Goal: Download file/media

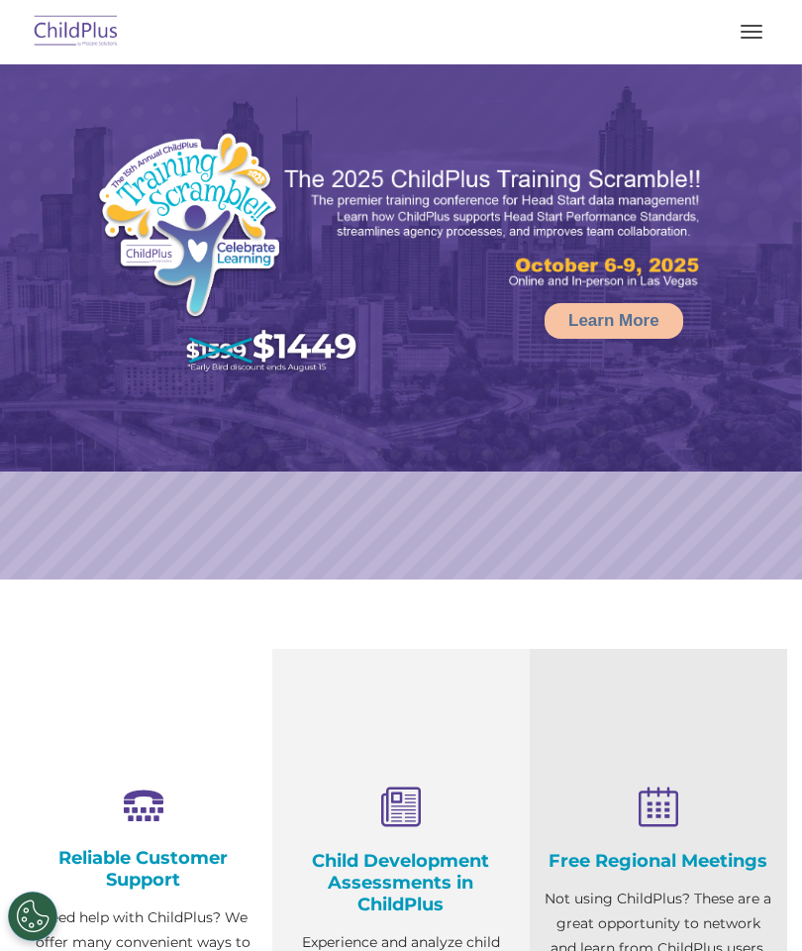
select select "MEDIUM"
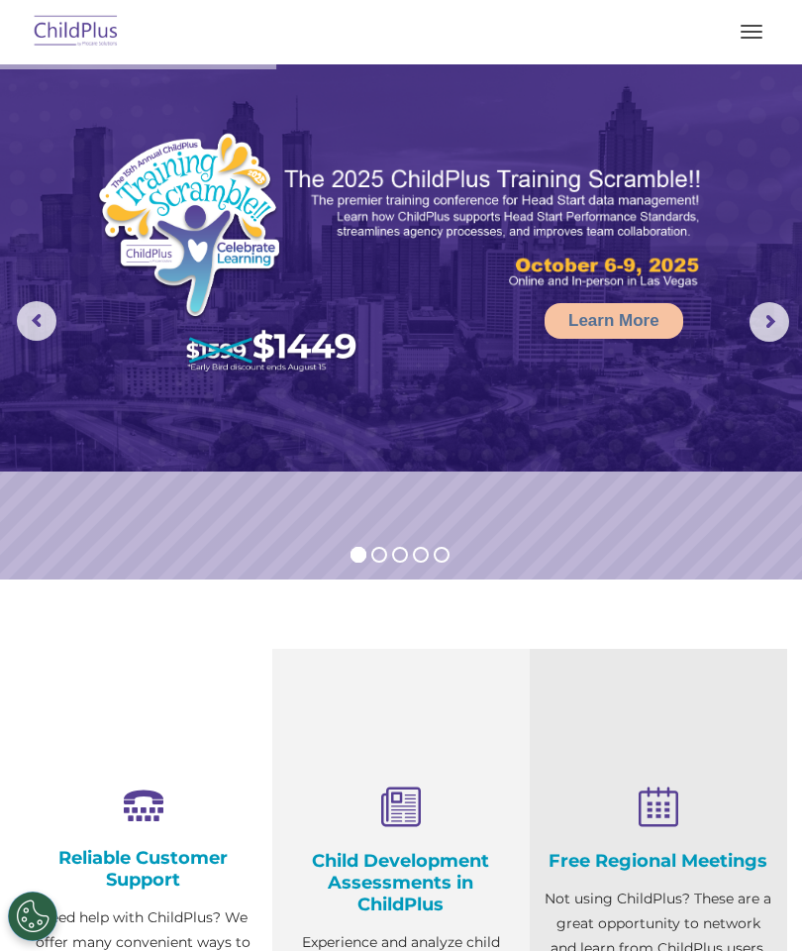
click at [766, 30] on button "button" at bounding box center [752, 32] width 42 height 32
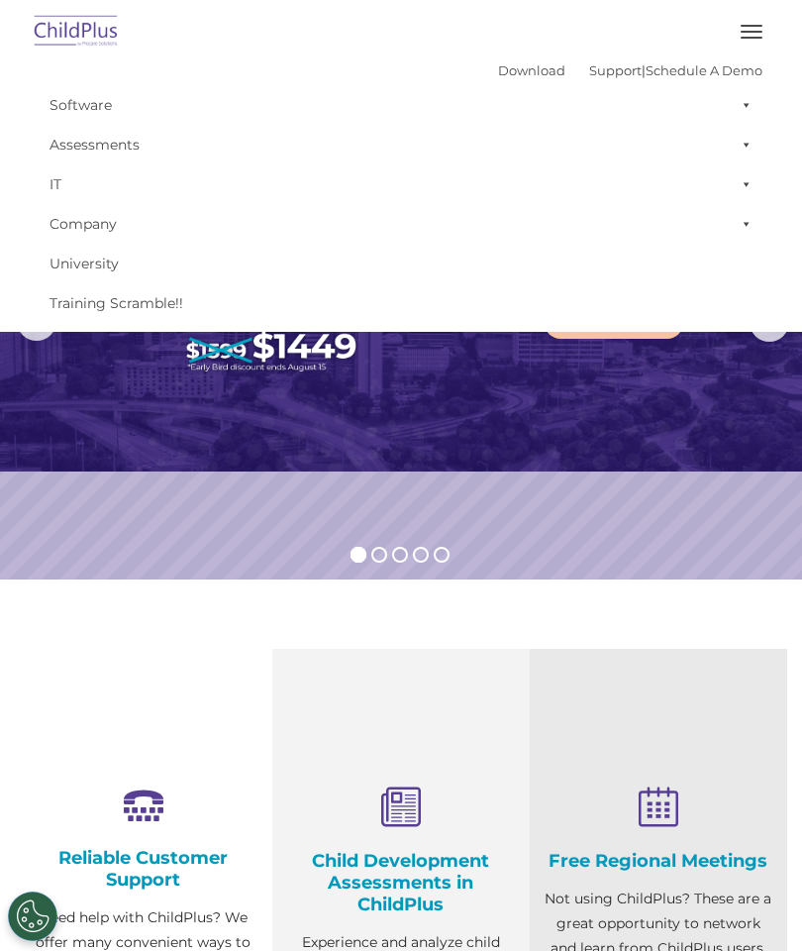
click at [498, 72] on link "Download" at bounding box center [531, 70] width 67 height 16
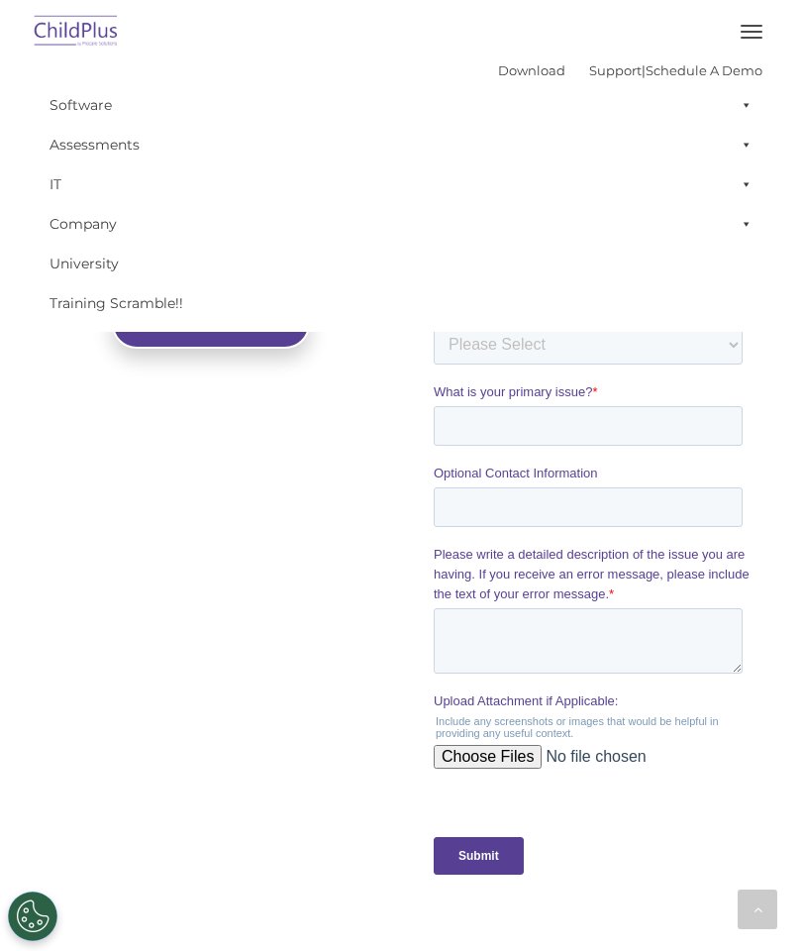
scroll to position [1565, 0]
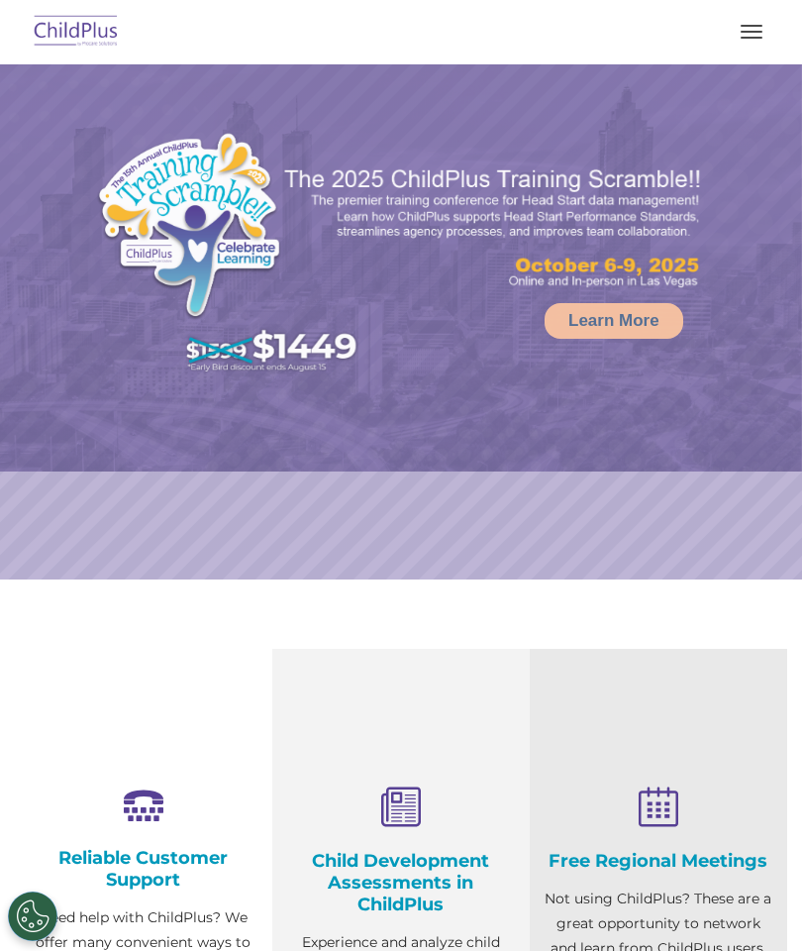
select select "MEDIUM"
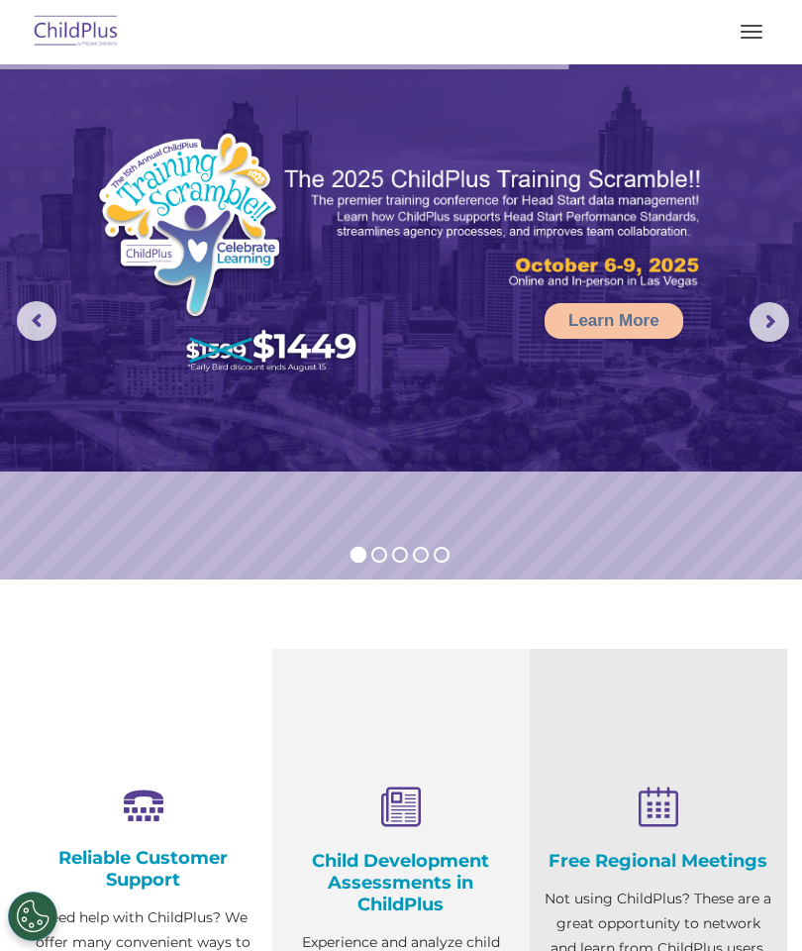
click at [755, 34] on button "button" at bounding box center [752, 32] width 42 height 32
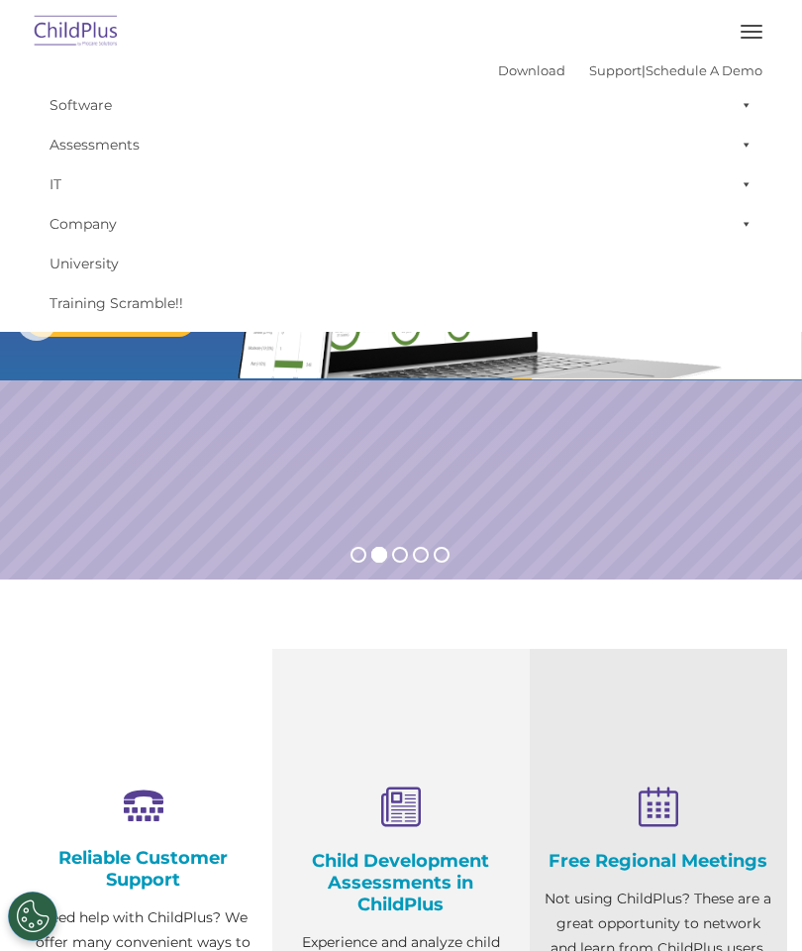
click at [498, 63] on link "Download" at bounding box center [531, 70] width 67 height 16
